Goal: Check status: Check status

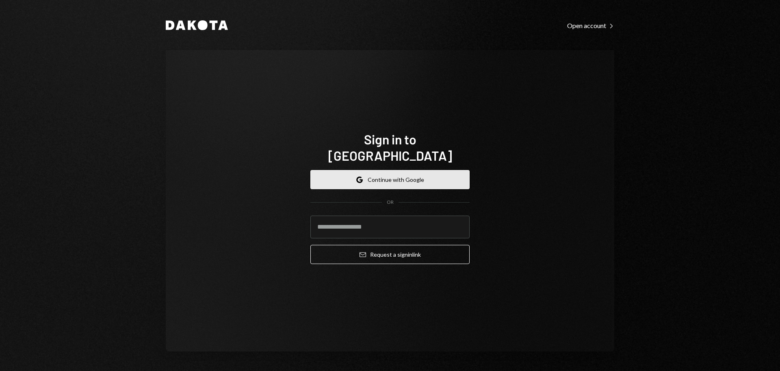
click at [354, 170] on button "Google Continue with Google" at bounding box center [389, 179] width 159 height 19
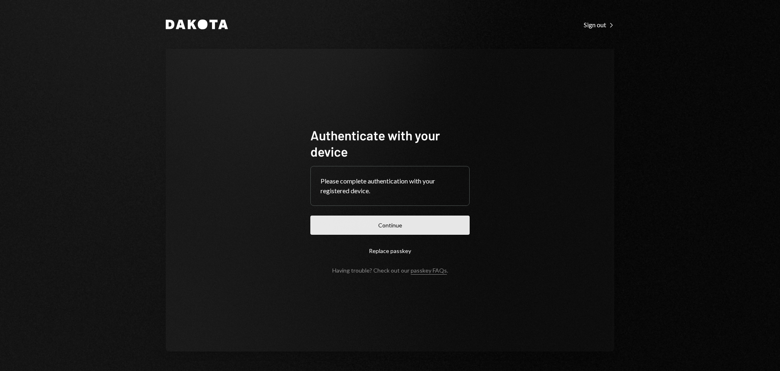
click at [390, 221] on button "Continue" at bounding box center [389, 224] width 159 height 19
click at [345, 230] on button "Continue" at bounding box center [389, 224] width 159 height 19
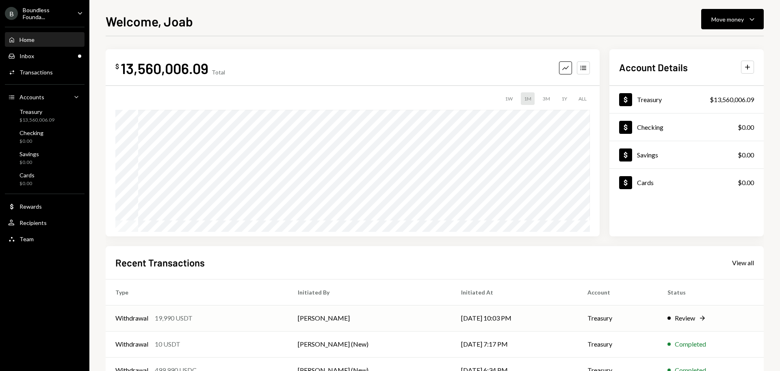
click at [678, 319] on div "Review" at bounding box center [685, 318] width 20 height 10
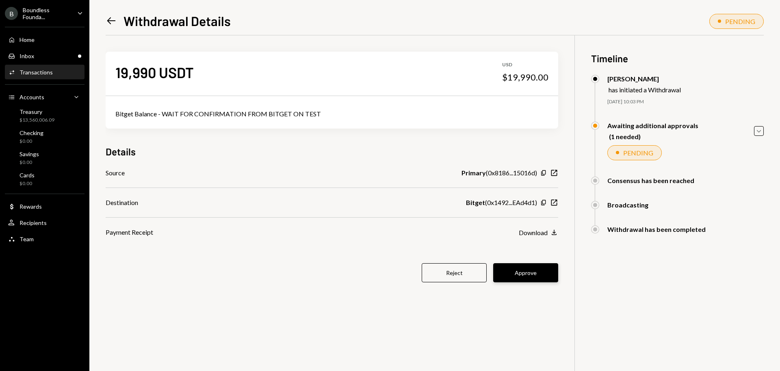
click at [526, 271] on button "Approve" at bounding box center [525, 272] width 65 height 19
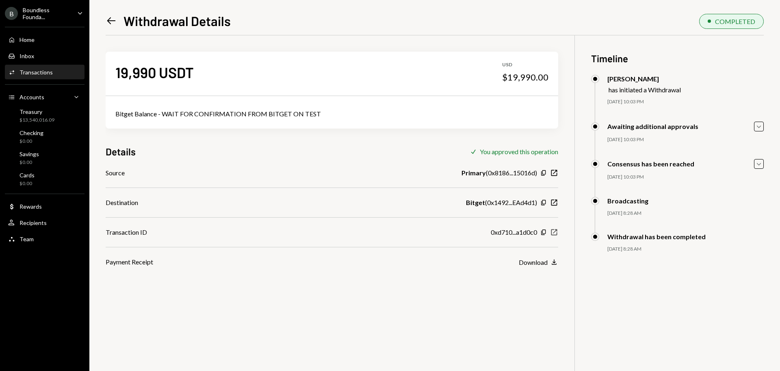
click at [557, 233] on icon "button" at bounding box center [554, 232] width 6 height 6
